Goal: Check status: Check status

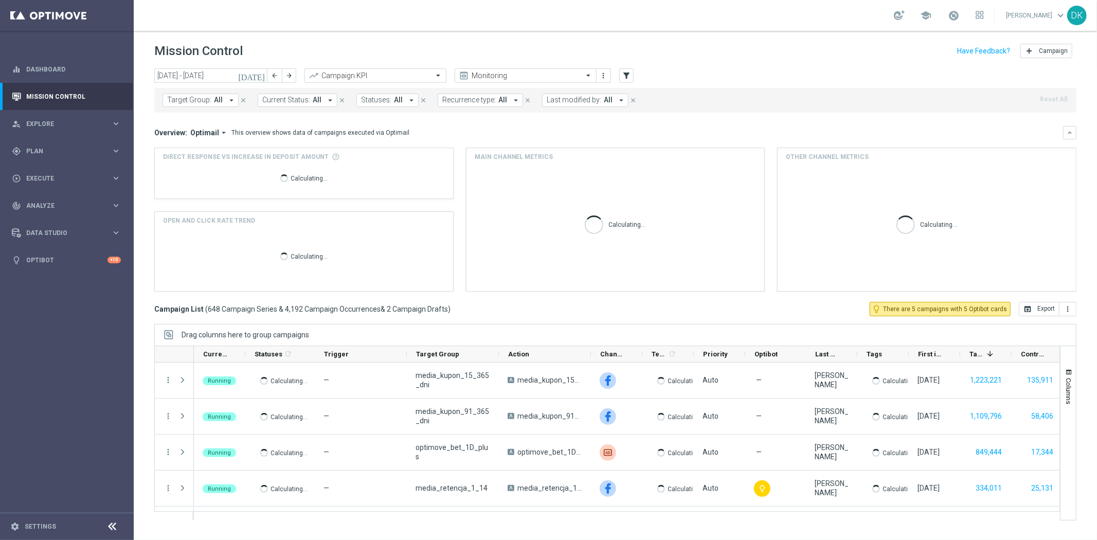
click at [214, 103] on span "All" at bounding box center [218, 100] width 9 height 9
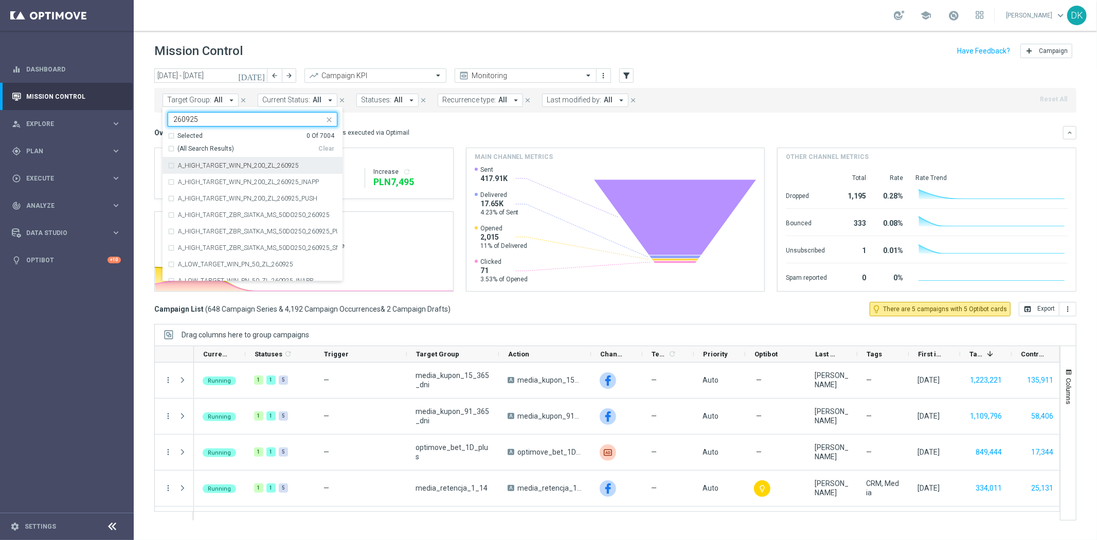
click at [281, 166] on label "A_HIGH_TARGET_WIN_PN_200_ZL_260925" at bounding box center [238, 165] width 121 height 6
type input "260925"
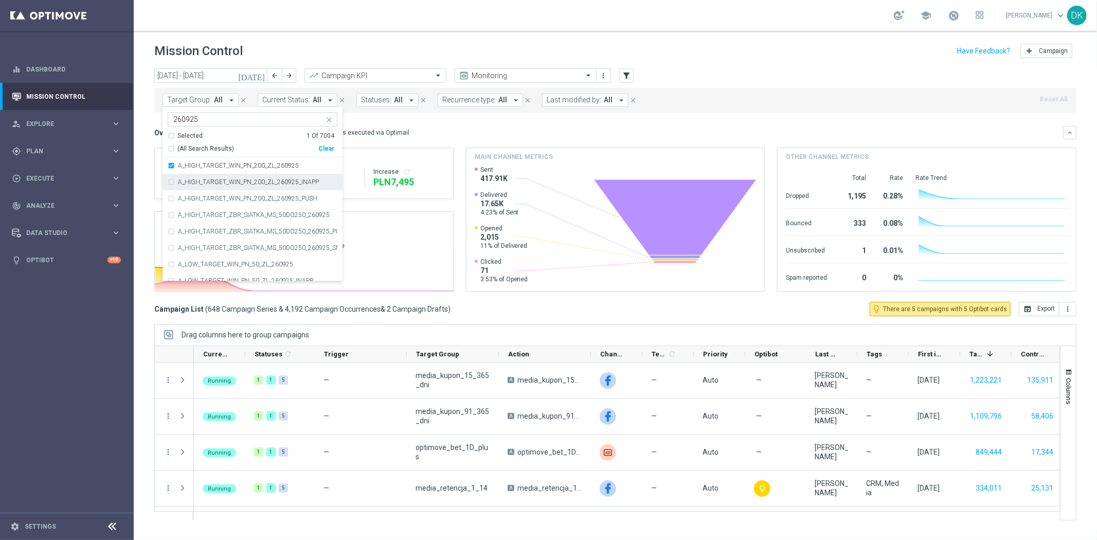
click at [285, 178] on div "A_HIGH_TARGET_WIN_PN_200_ZL_260925_INAPP" at bounding box center [253, 182] width 170 height 16
click at [283, 200] on label "A_HIGH_TARGET_WIN_PN_200_ZL_260925_PUSH" at bounding box center [247, 198] width 139 height 6
click at [254, 195] on div "A_MED_TARGET_WIN_PN_100_ZL_260925" at bounding box center [253, 192] width 170 height 16
click at [250, 206] on label "A_MED_TARGET_WIN_PN_100_ZL_260925_INAPP" at bounding box center [247, 208] width 139 height 6
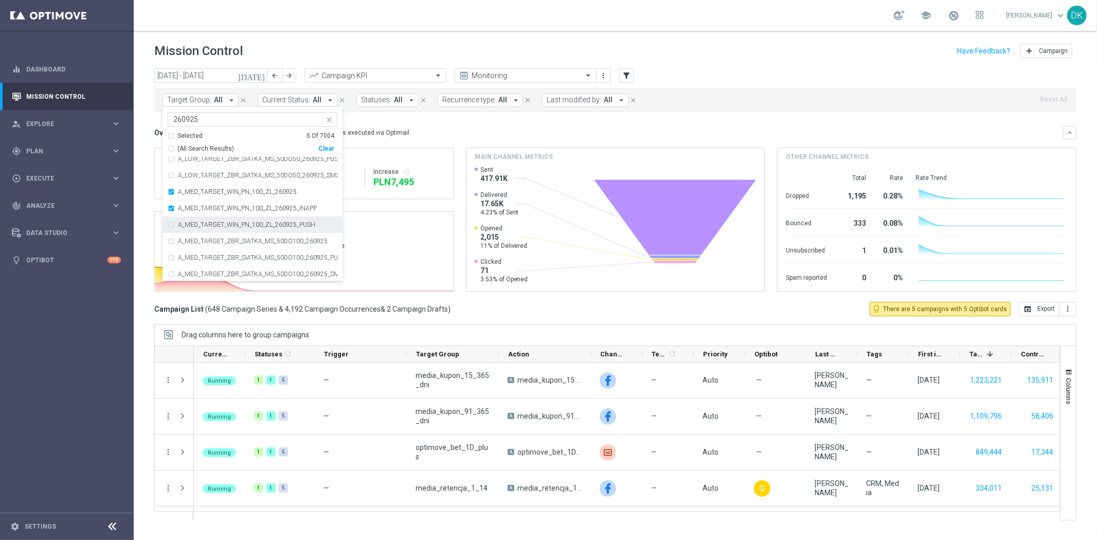
click at [244, 218] on div "A_MED_TARGET_WIN_PN_100_ZL_260925_PUSH" at bounding box center [253, 224] width 170 height 16
click at [140, 170] on div "today 29 Sep 2025 - 05 Oct 2025 arrow_back arrow_forward Campaign KPI trending_…" at bounding box center [615, 299] width 963 height 462
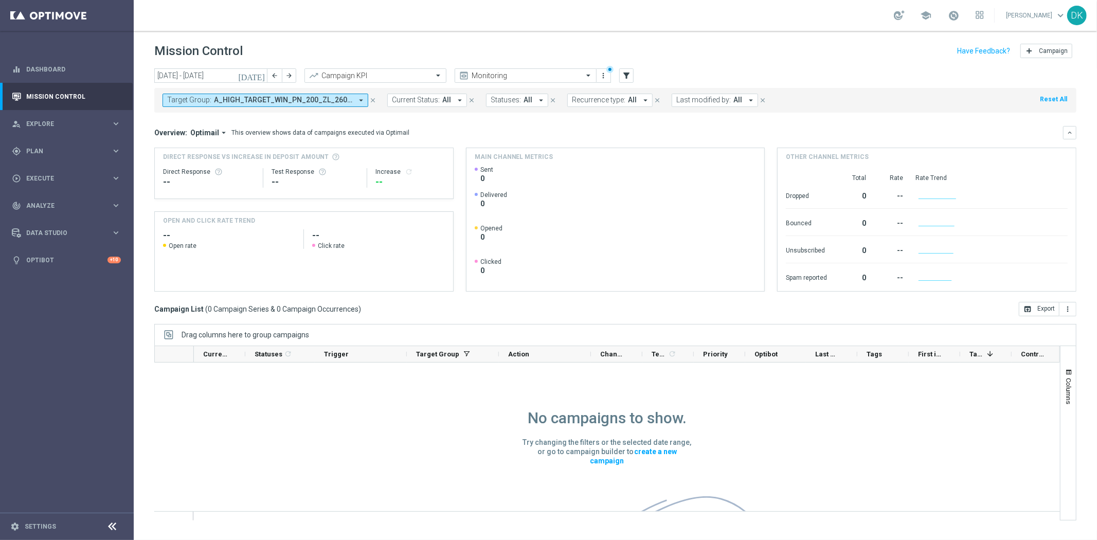
click at [259, 77] on icon "[DATE]" at bounding box center [252, 75] width 28 height 9
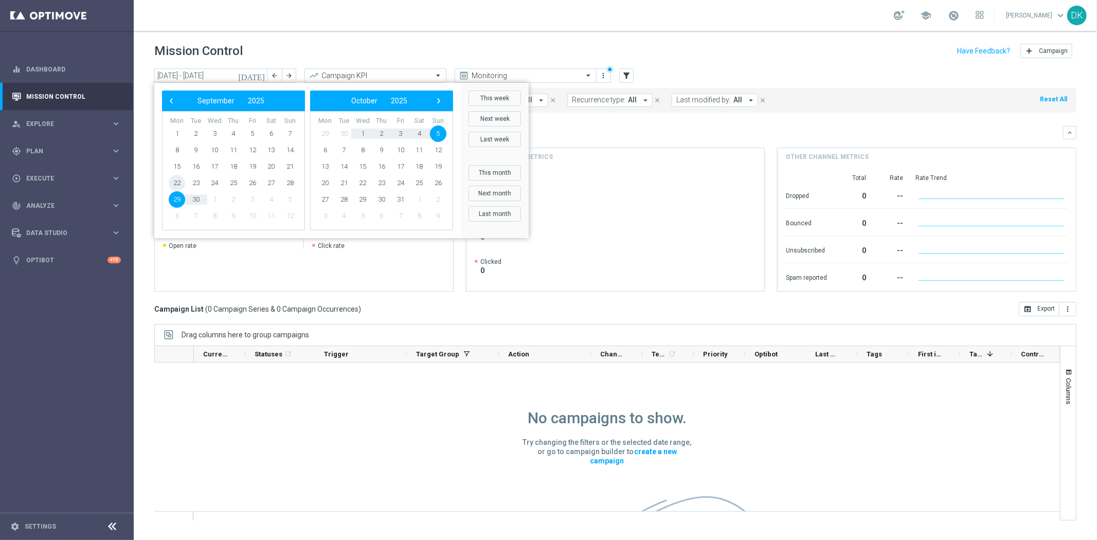
click at [179, 185] on span "22" at bounding box center [177, 183] width 16 height 16
click at [442, 135] on span "5" at bounding box center [438, 133] width 16 height 16
type input "22 Sep 2025 - 05 Oct 2025"
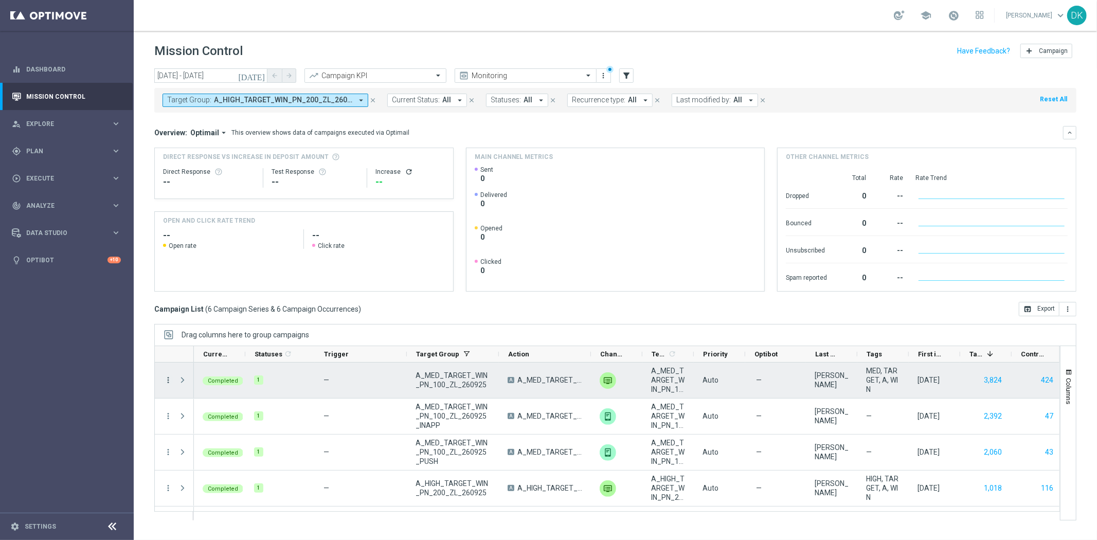
click at [170, 384] on icon "more_vert" at bounding box center [167, 379] width 9 height 9
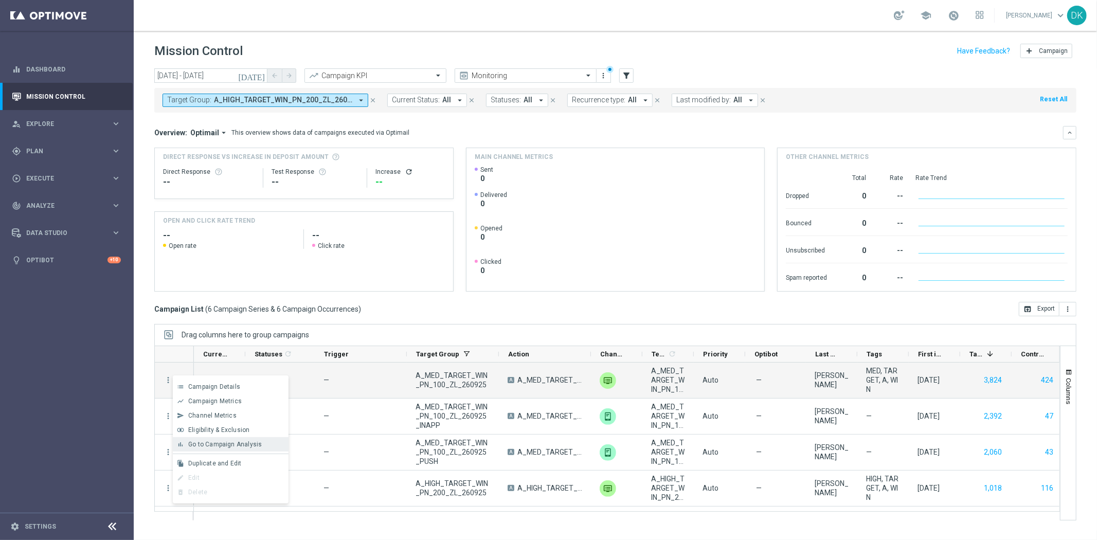
click at [242, 443] on span "Go to Campaign Analysis" at bounding box center [225, 444] width 74 height 7
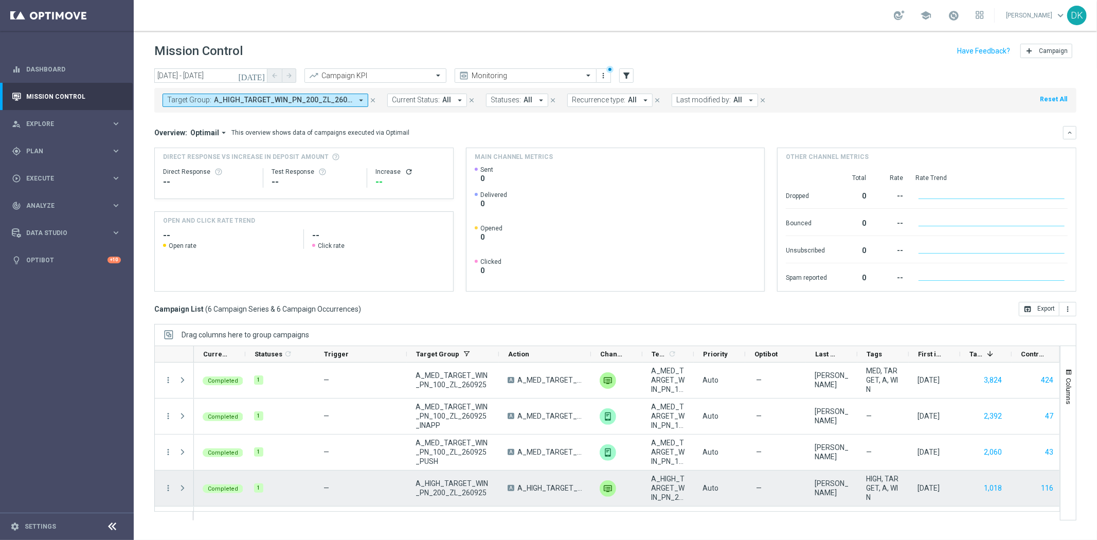
scroll to position [67, 0]
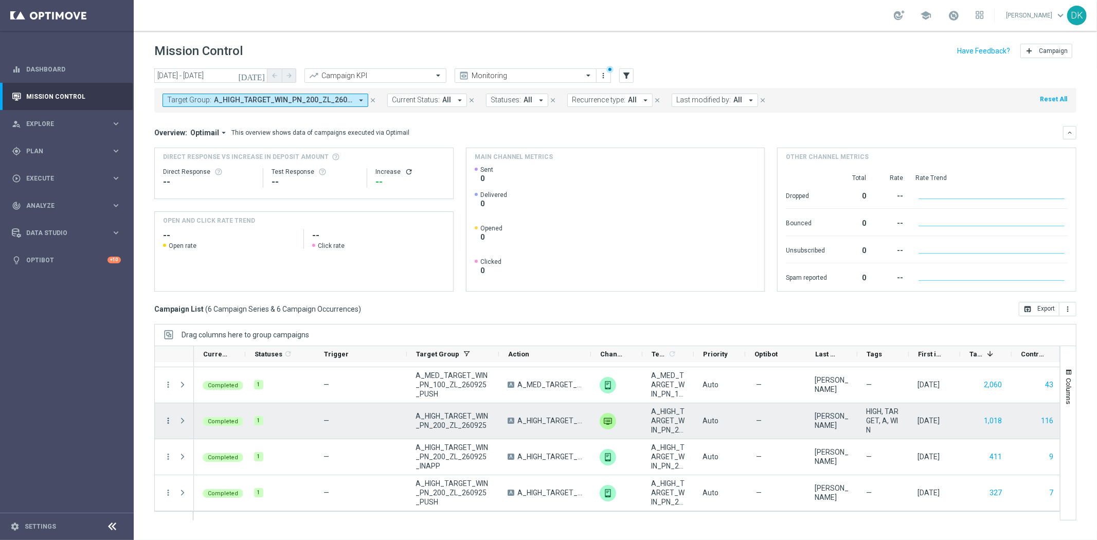
click at [169, 423] on icon "more_vert" at bounding box center [167, 420] width 9 height 9
click at [239, 353] on span "Go to Campaign Analysis" at bounding box center [225, 356] width 74 height 7
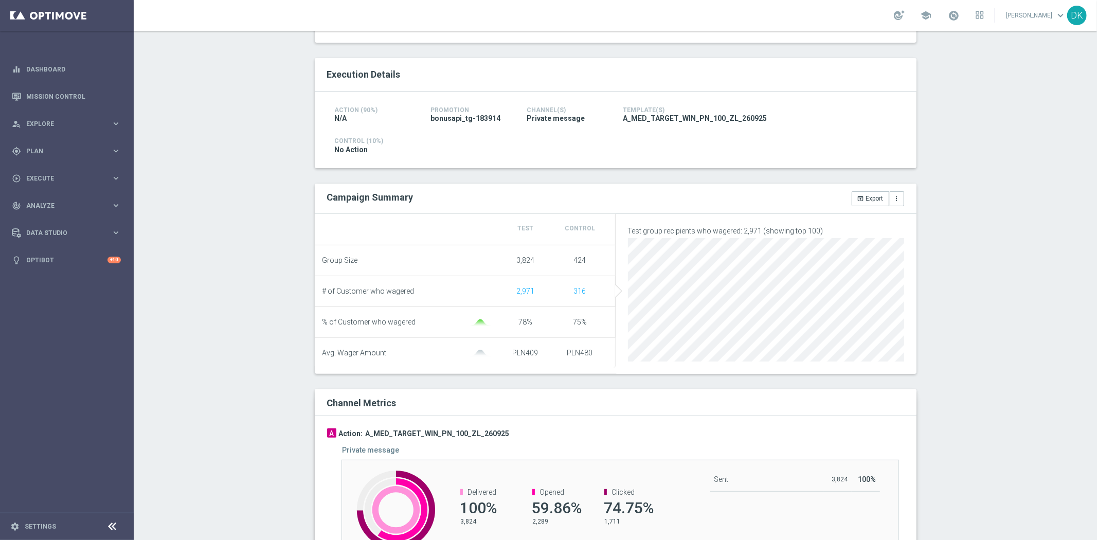
scroll to position [228, 0]
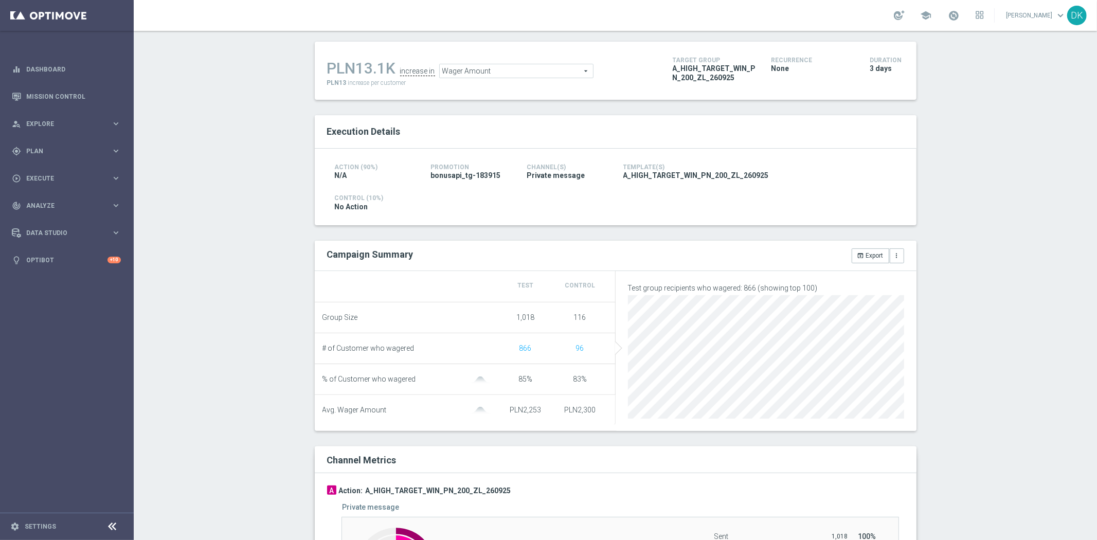
scroll to position [228, 0]
